Goal: Information Seeking & Learning: Learn about a topic

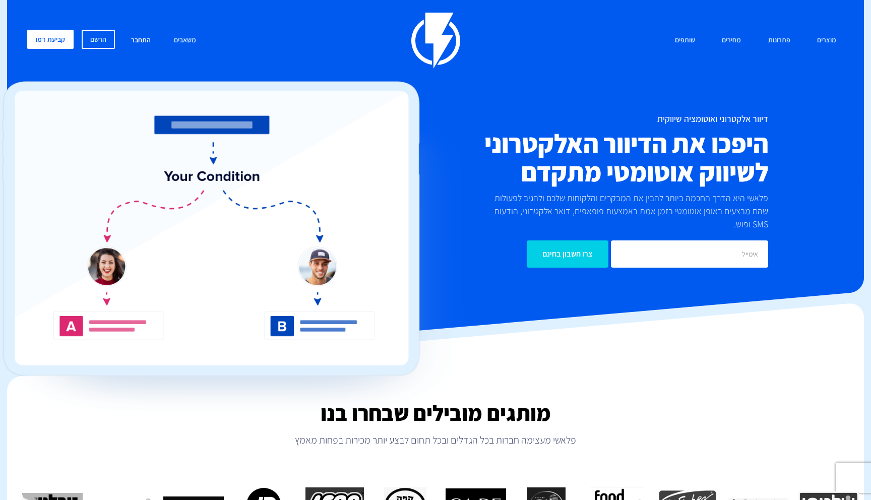
click at [141, 38] on link "התחבר" at bounding box center [141, 41] width 35 height 22
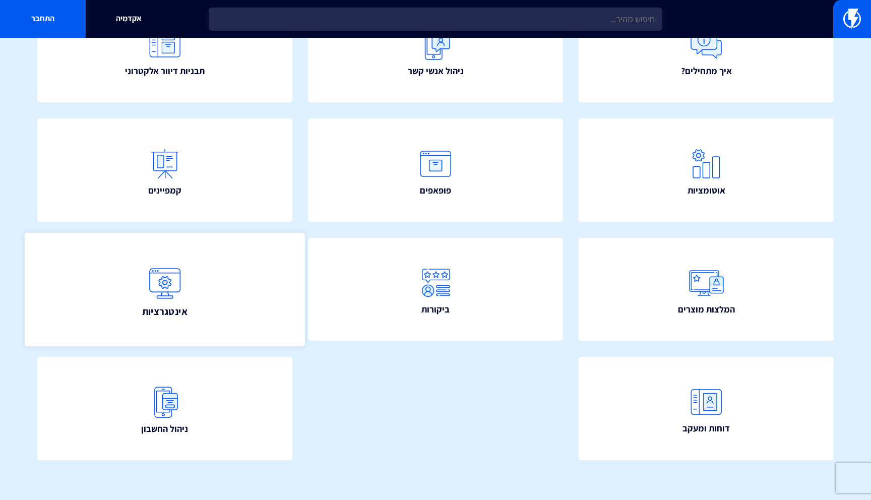
click at [221, 270] on link "אינטגרציות" at bounding box center [165, 288] width 280 height 113
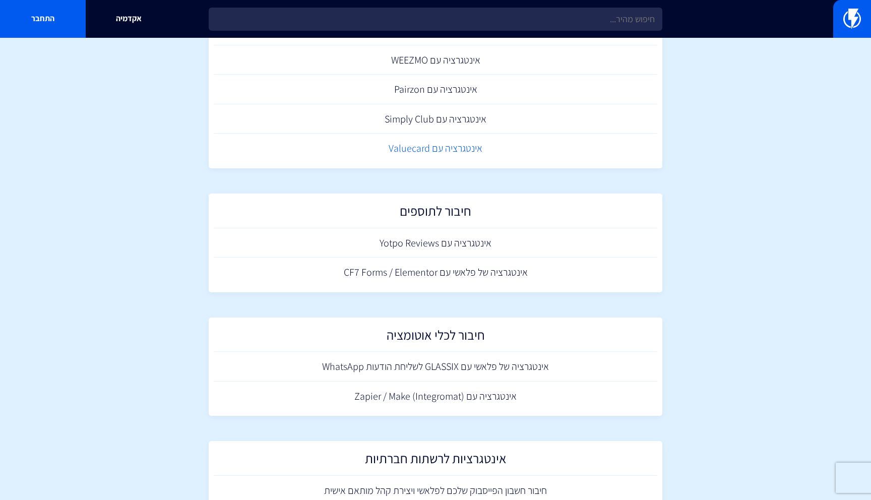
scroll to position [853, 0]
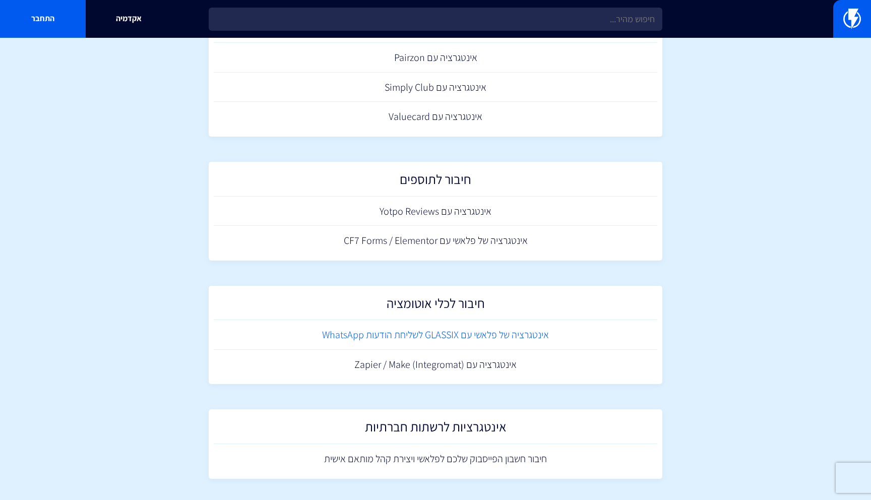
click at [411, 335] on link "אינטגרציה של פלאשי עם GLASSIX לשליחת הודעות WhatsApp" at bounding box center [436, 335] width 444 height 30
click at [492, 367] on link "אינטגרציה עם (Zapier / Make (Integromat" at bounding box center [436, 365] width 444 height 30
